Goal: Navigation & Orientation: Find specific page/section

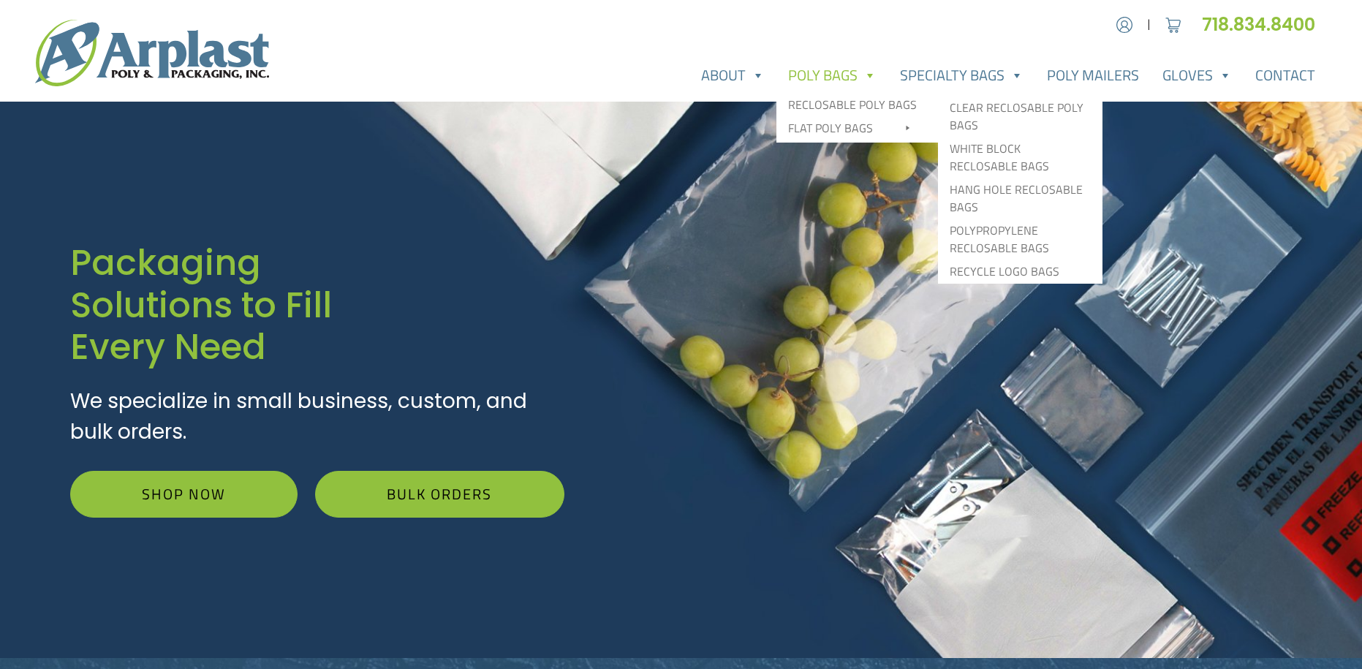
click at [822, 75] on link "Poly Bags" at bounding box center [832, 75] width 112 height 29
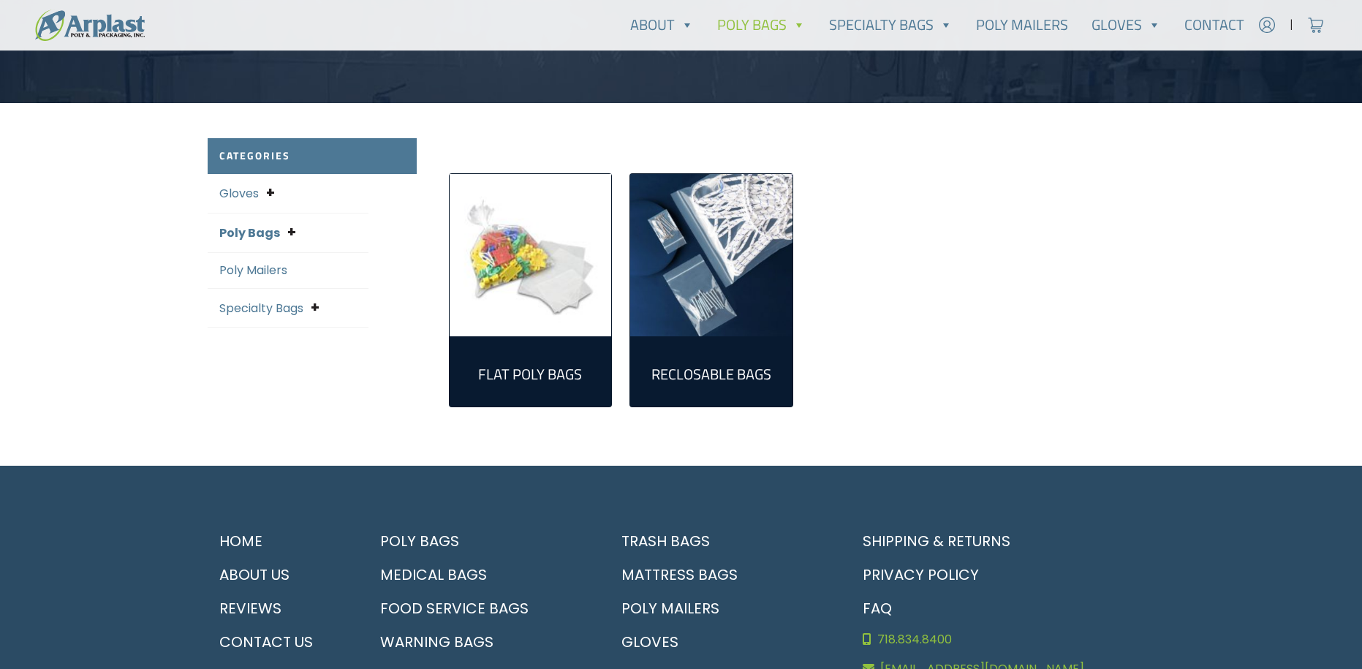
scroll to position [292, 0]
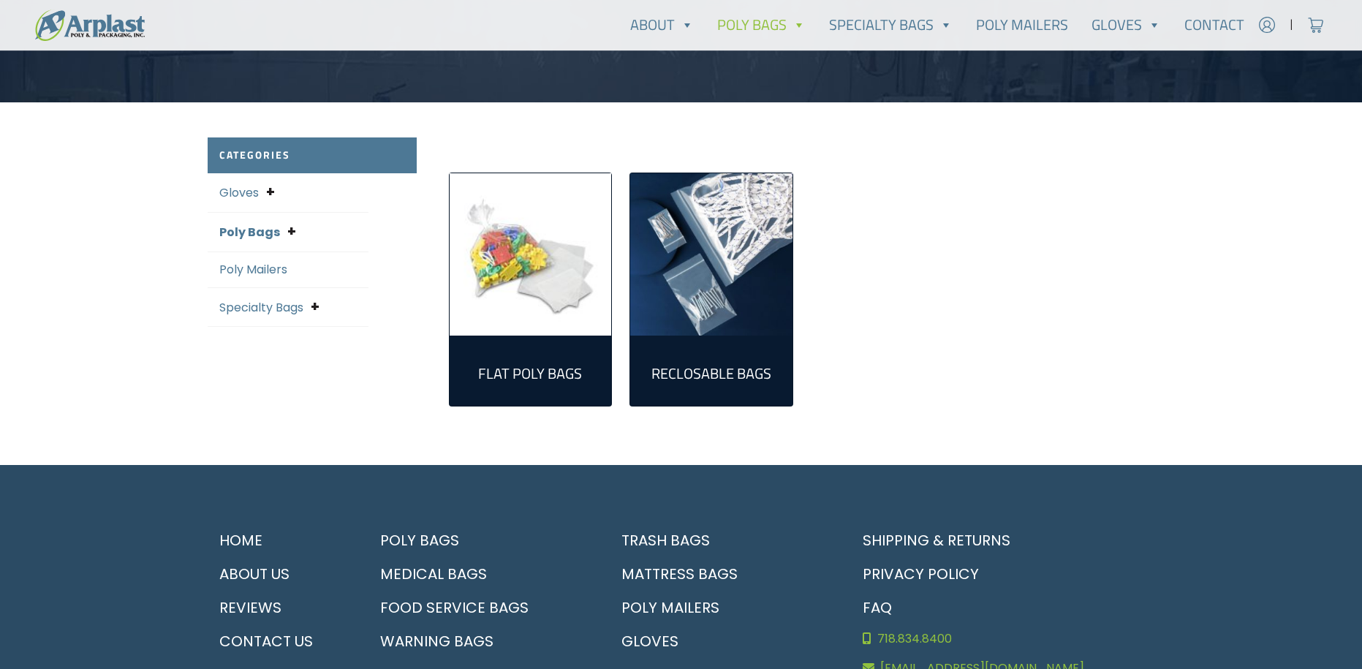
click at [240, 235] on link "Poly Bags" at bounding box center [249, 232] width 61 height 17
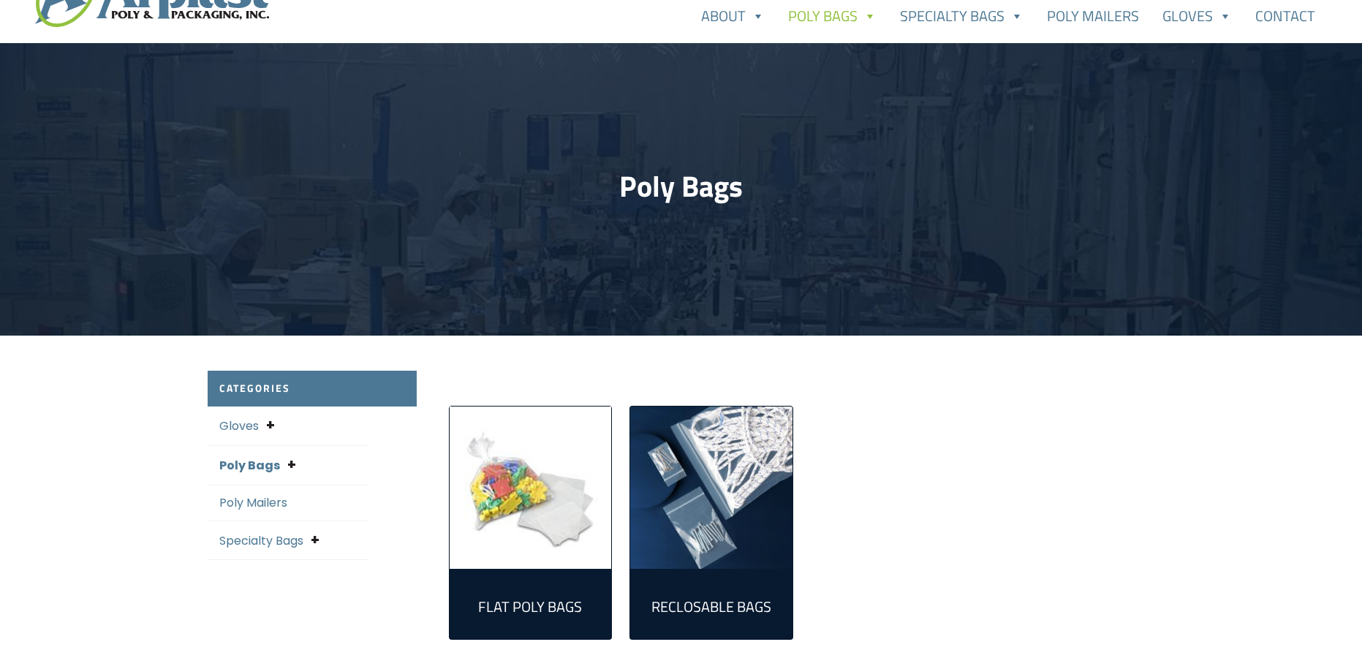
scroll to position [146, 0]
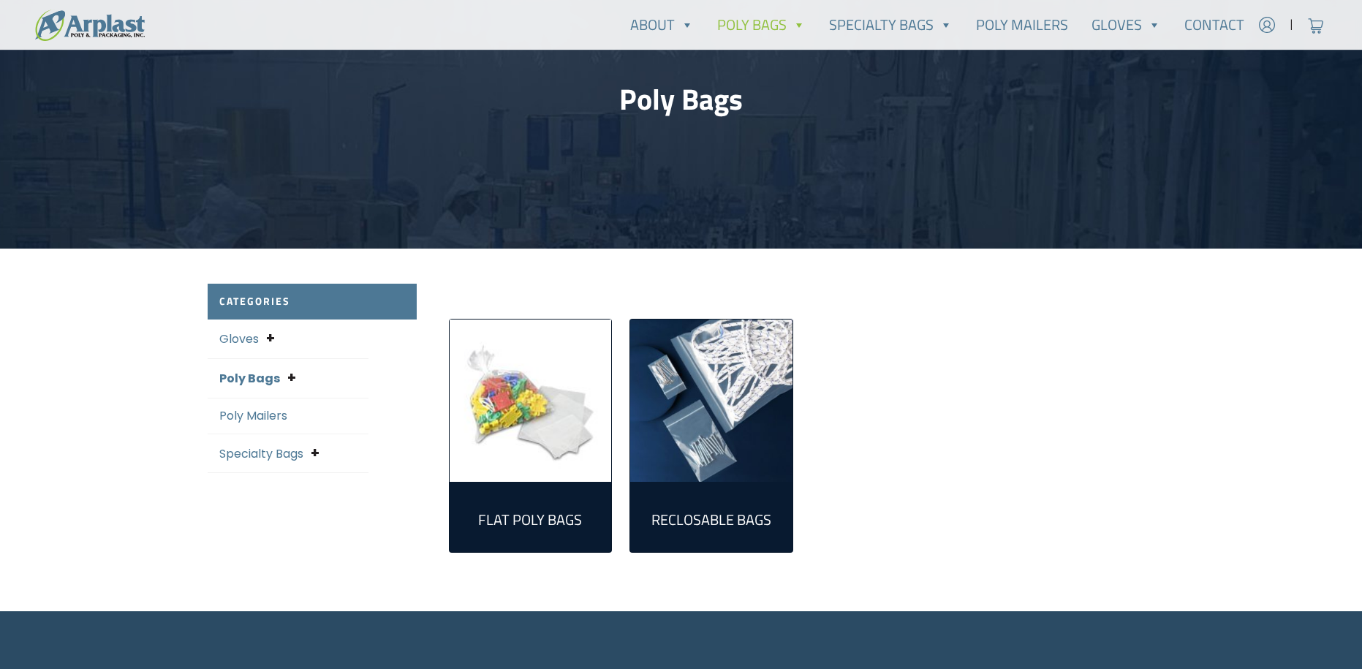
click at [271, 420] on link "Poly Mailers" at bounding box center [253, 415] width 68 height 17
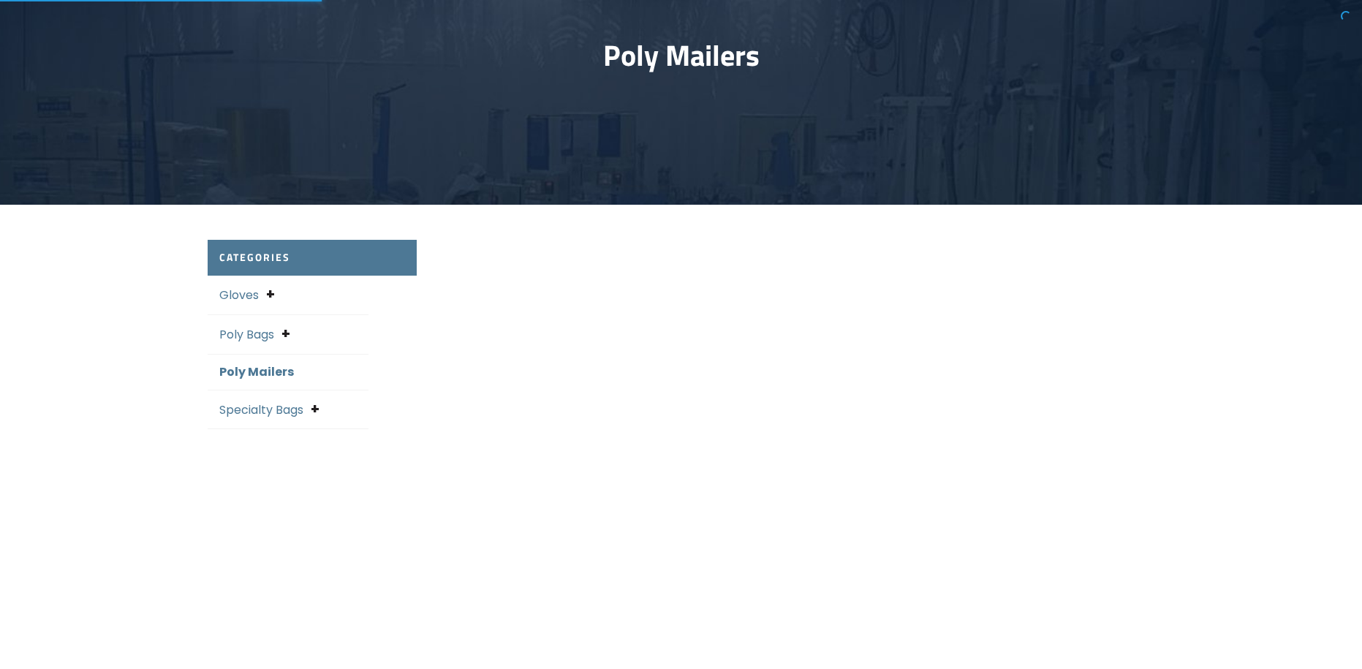
select select "25"
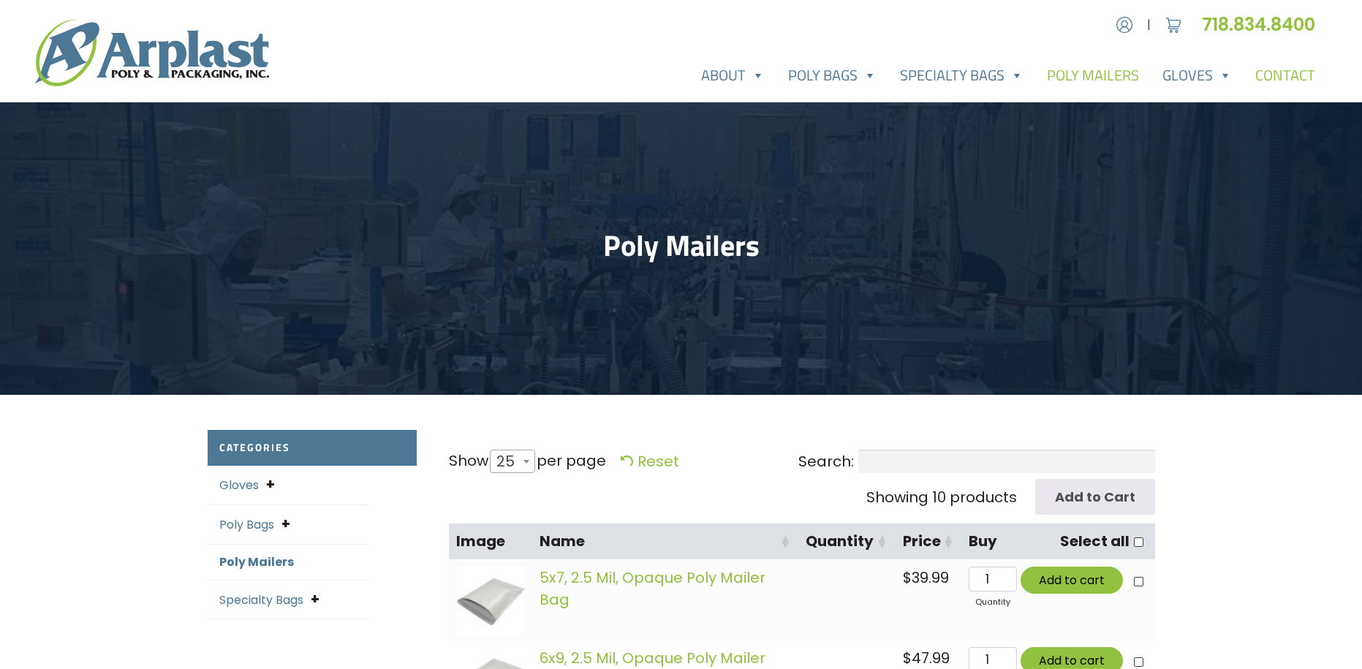
click at [1279, 75] on link "Contact" at bounding box center [1285, 75] width 83 height 29
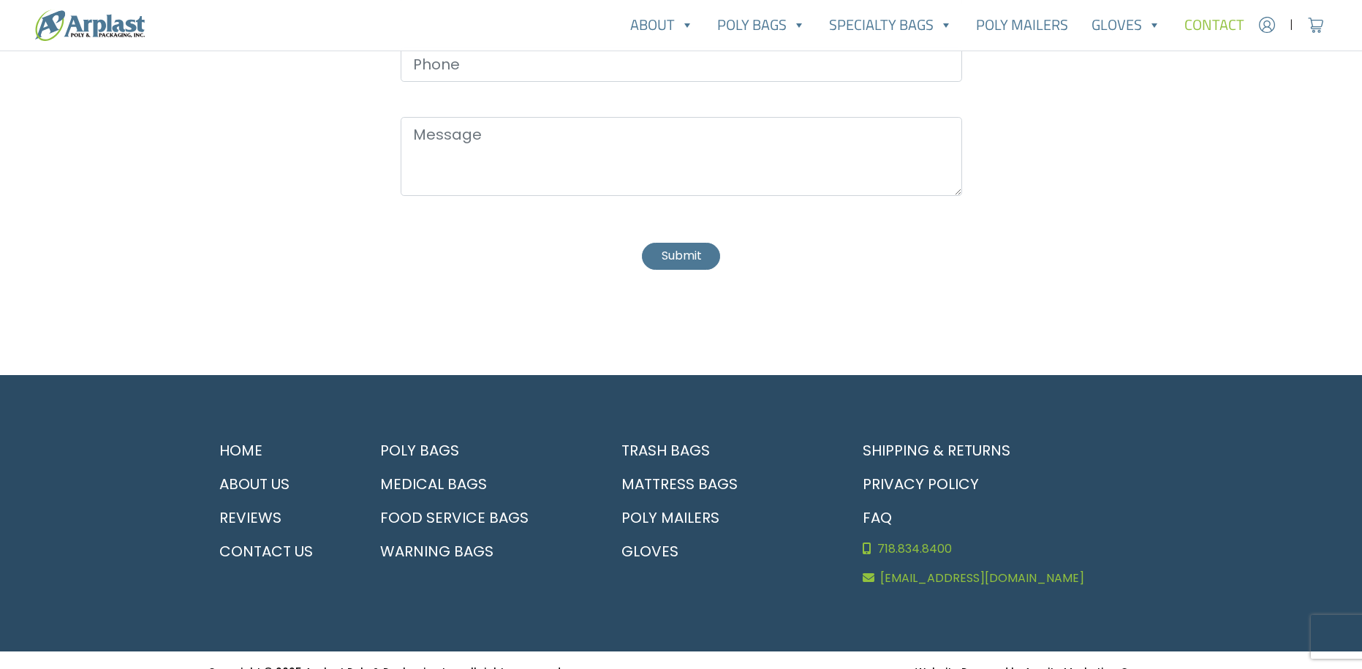
scroll to position [786, 0]
